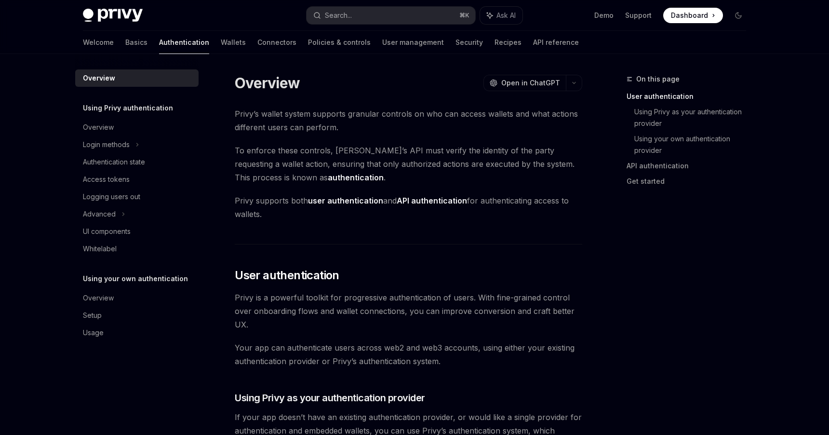
scroll to position [219, 0]
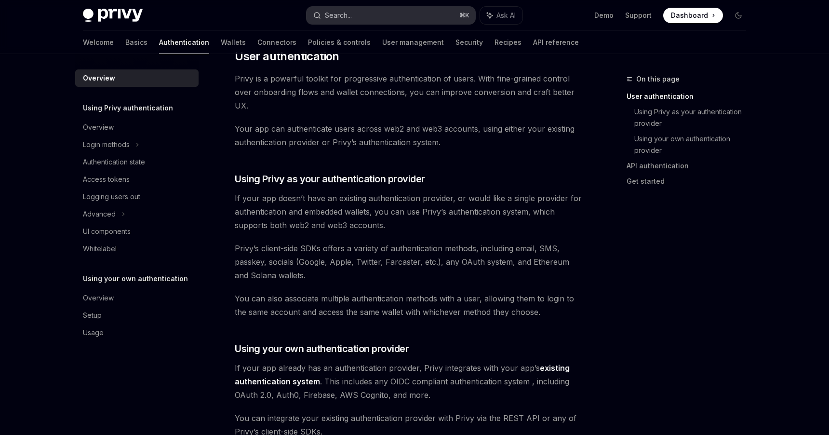
click at [416, 21] on button "Search... ⌘ K" at bounding box center [390, 15] width 169 height 17
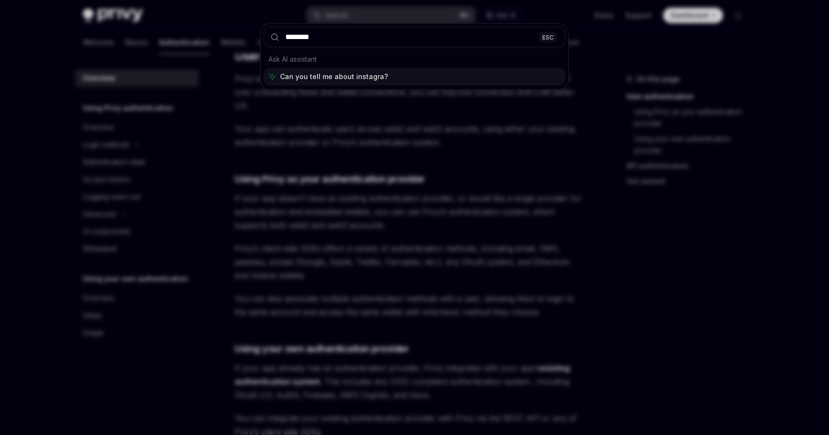
type input "*********"
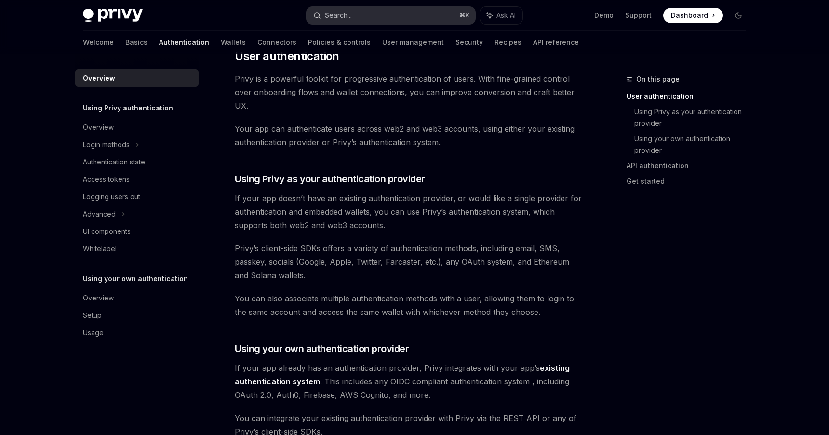
type textarea "*"
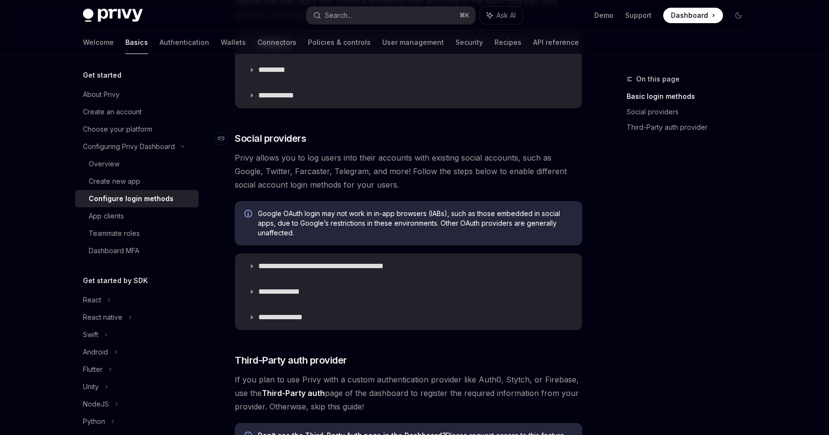
scroll to position [240, 0]
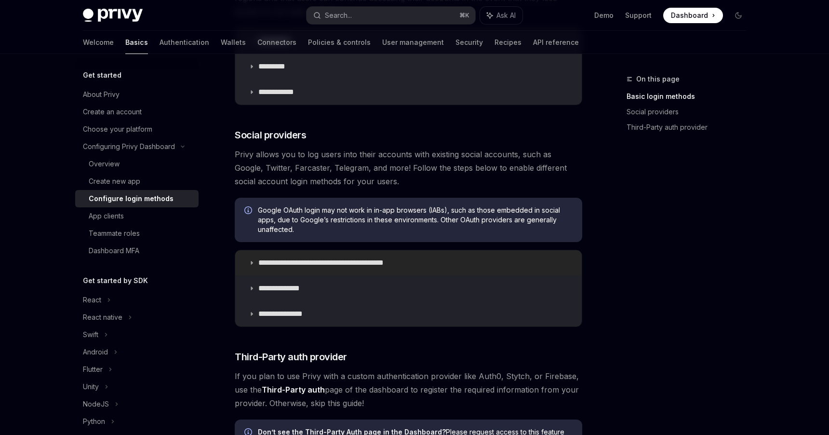
click at [326, 270] on summary "**********" at bounding box center [408, 262] width 346 height 25
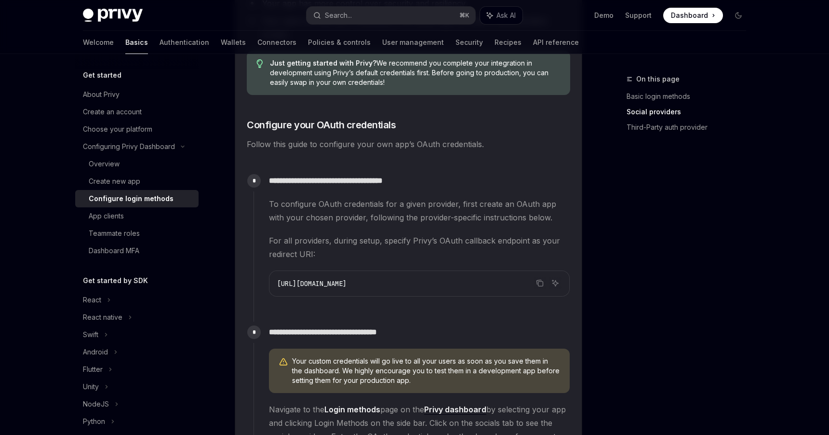
scroll to position [1138, 0]
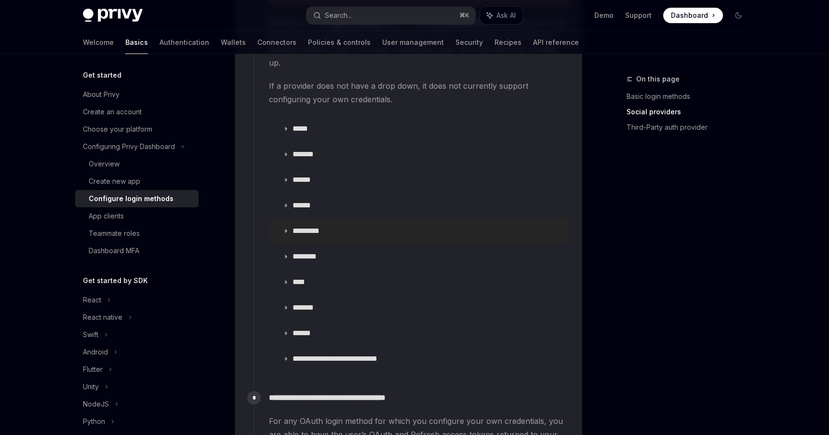
click at [311, 226] on p "*********" at bounding box center [310, 231] width 37 height 10
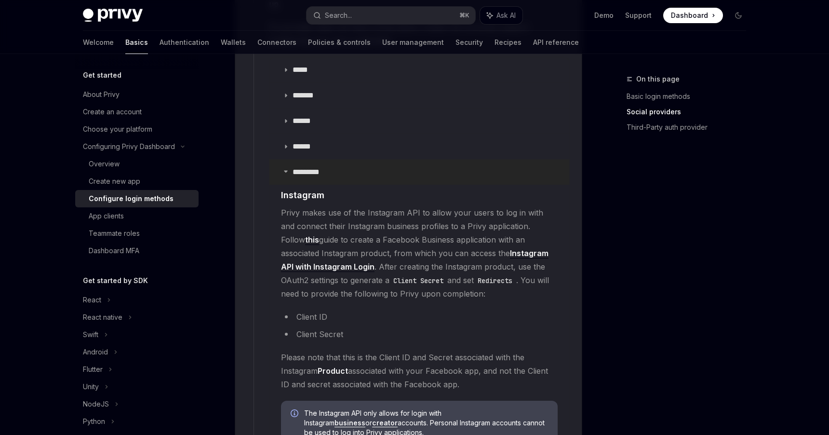
scroll to position [1204, 0]
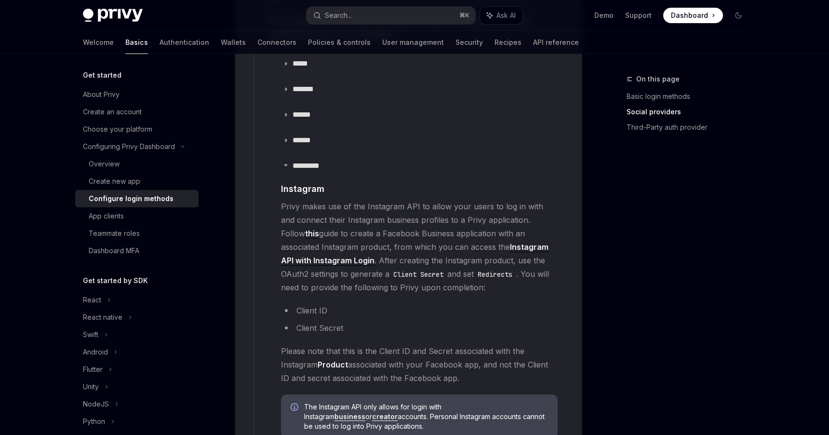
click at [310, 214] on span "Privy makes use of the Instagram API to allow your users to log in with and con…" at bounding box center [419, 246] width 277 height 94
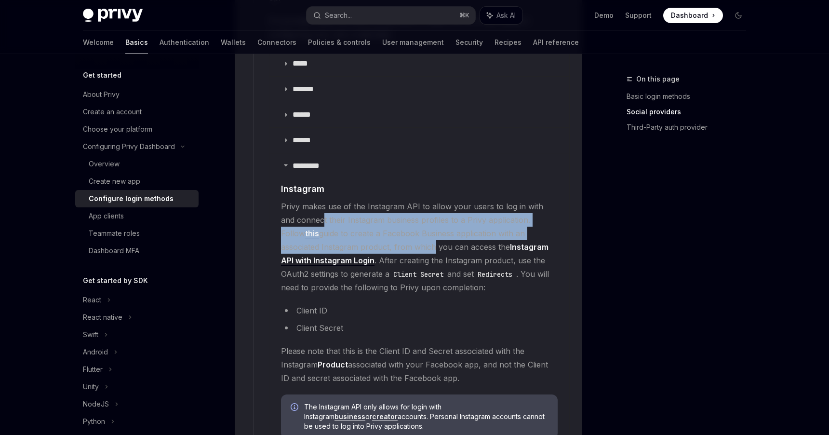
drag, startPoint x: 306, startPoint y: 205, endPoint x: 388, endPoint y: 231, distance: 86.5
click at [388, 231] on span "Privy makes use of the Instagram API to allow your users to log in with and con…" at bounding box center [419, 246] width 277 height 94
click at [353, 225] on span "Privy makes use of the Instagram API to allow your users to log in with and con…" at bounding box center [419, 246] width 277 height 94
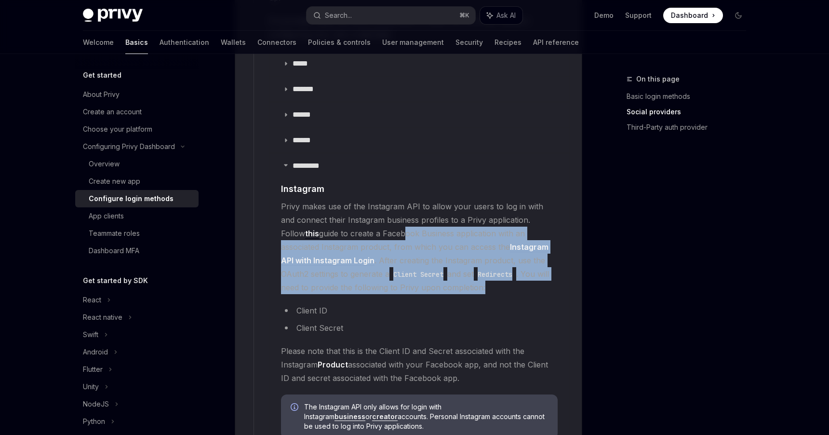
drag, startPoint x: 362, startPoint y: 220, endPoint x: 484, endPoint y: 276, distance: 133.9
click at [484, 276] on span "Privy makes use of the Instagram API to allow your users to log in with and con…" at bounding box center [419, 246] width 277 height 94
click at [501, 276] on span "Privy makes use of the Instagram API to allow your users to log in with and con…" at bounding box center [419, 246] width 277 height 94
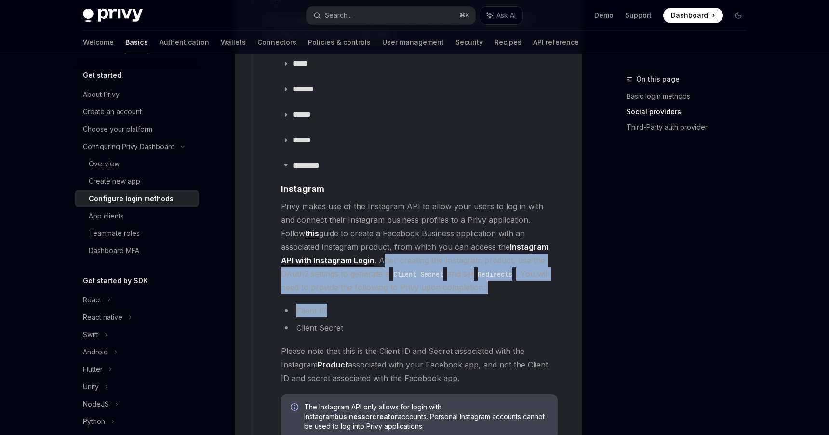
drag, startPoint x: 352, startPoint y: 241, endPoint x: 506, endPoint y: 291, distance: 162.4
click at [506, 291] on children "​ Instagram Privy makes use of the Instagram API to allow your users to log in …" at bounding box center [419, 314] width 277 height 264
click at [520, 304] on li "Client ID" at bounding box center [419, 310] width 277 height 13
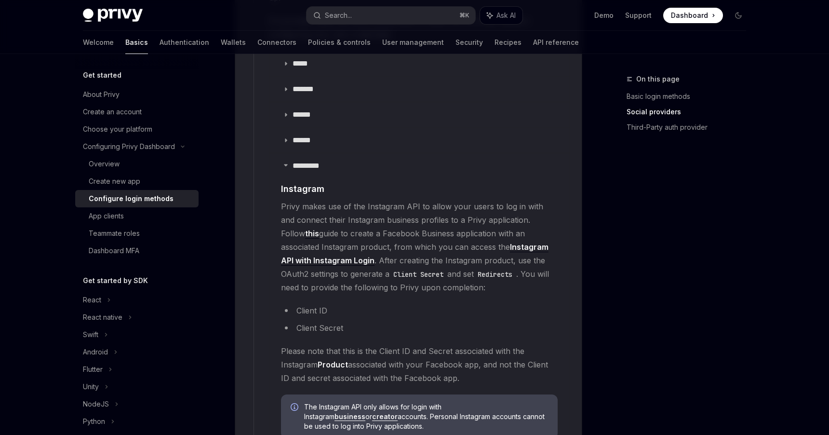
scroll to position [1330, 0]
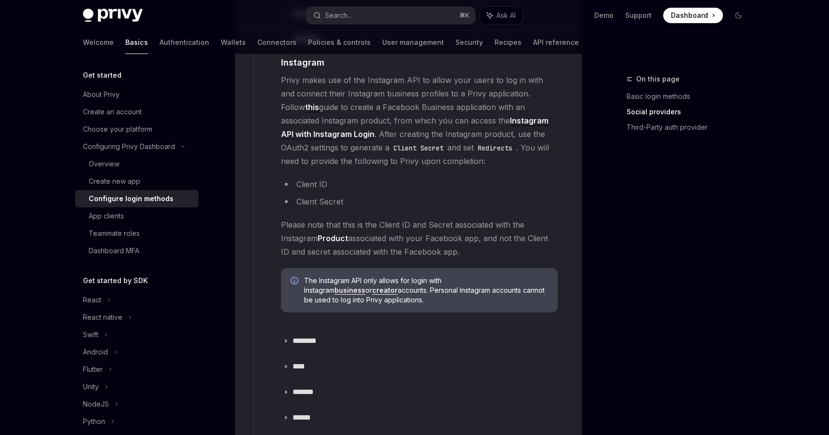
drag, startPoint x: 344, startPoint y: 274, endPoint x: 380, endPoint y: 288, distance: 38.9
click at [380, 288] on span "The Instagram API only allows for login with Instagram business or creator acco…" at bounding box center [426, 290] width 244 height 29
click at [394, 286] on span "The Instagram API only allows for login with Instagram business or creator acco…" at bounding box center [426, 290] width 244 height 29
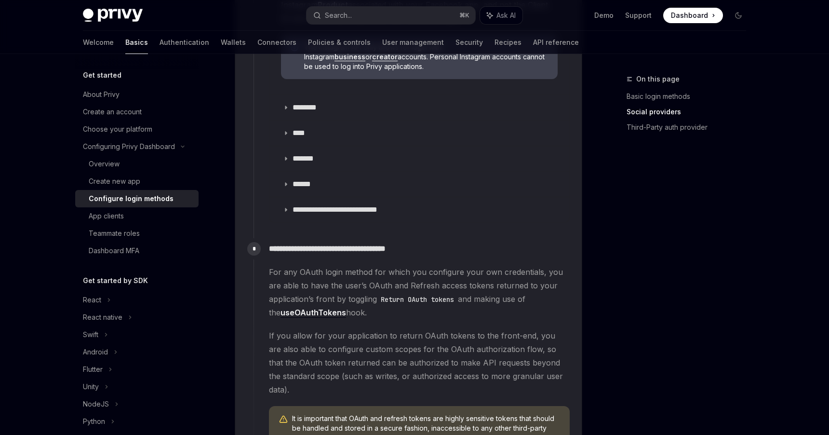
scroll to position [1674, 0]
